Goal: Check status: Check status

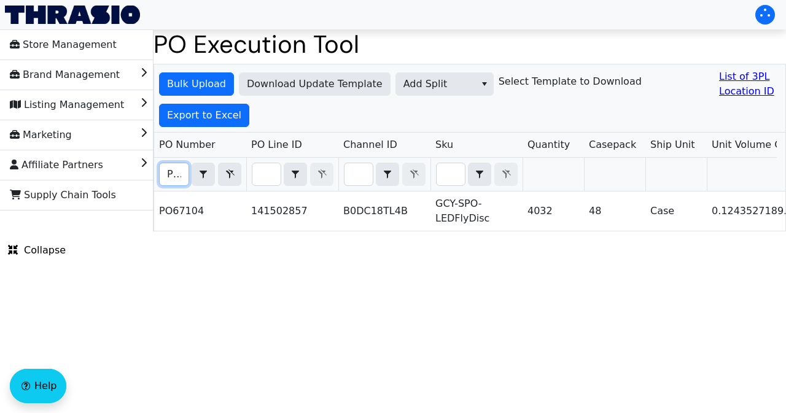
scroll to position [0, 27]
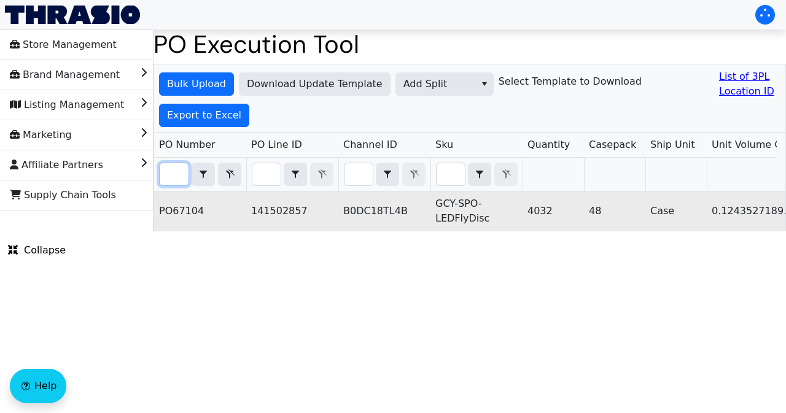
type input "PO67104"
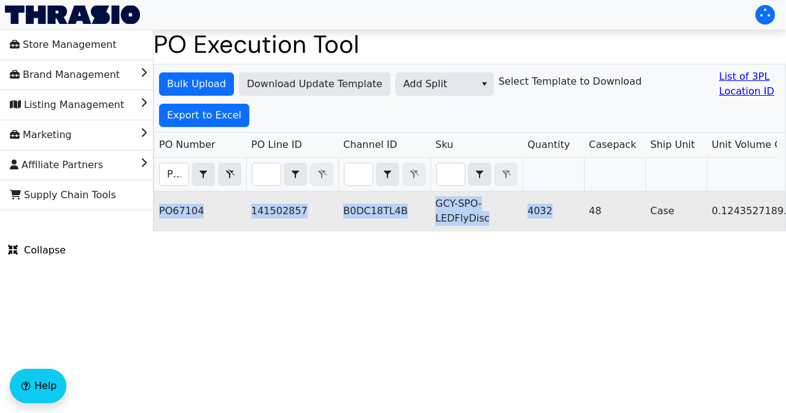
drag, startPoint x: 160, startPoint y: 210, endPoint x: 551, endPoint y: 213, distance: 391.8
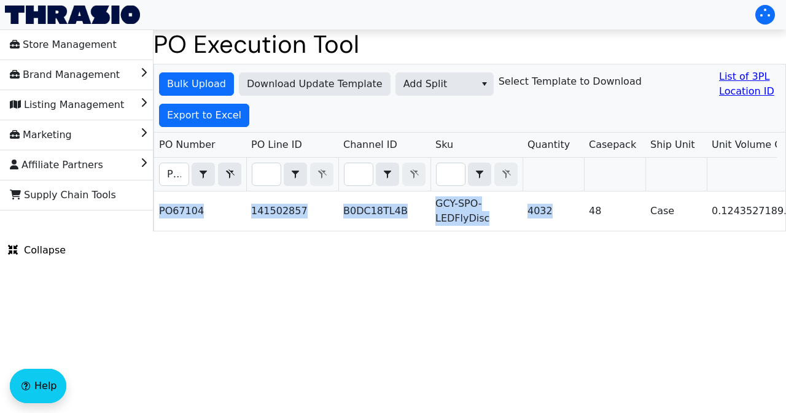
copy tr "PO67104 141502857 B0DC18TL4B GCY-SPO-LEDFlyDisc 4032"
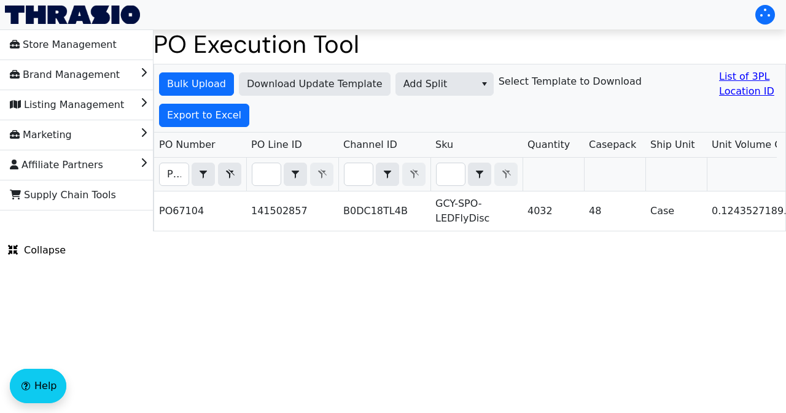
drag, startPoint x: 438, startPoint y: 292, endPoint x: 428, endPoint y: 288, distance: 10.7
click at [438, 231] on html "Store Management Brand Management Listing Management Marketing Affiliate Partne…" at bounding box center [393, 115] width 786 height 231
click at [192, 87] on span "Bulk Upload" at bounding box center [196, 84] width 59 height 15
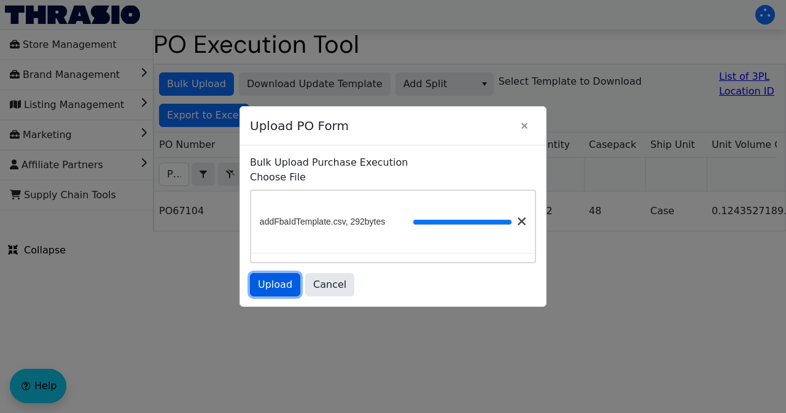
click at [279, 287] on span "Upload" at bounding box center [275, 285] width 34 height 15
